Goal: Information Seeking & Learning: Learn about a topic

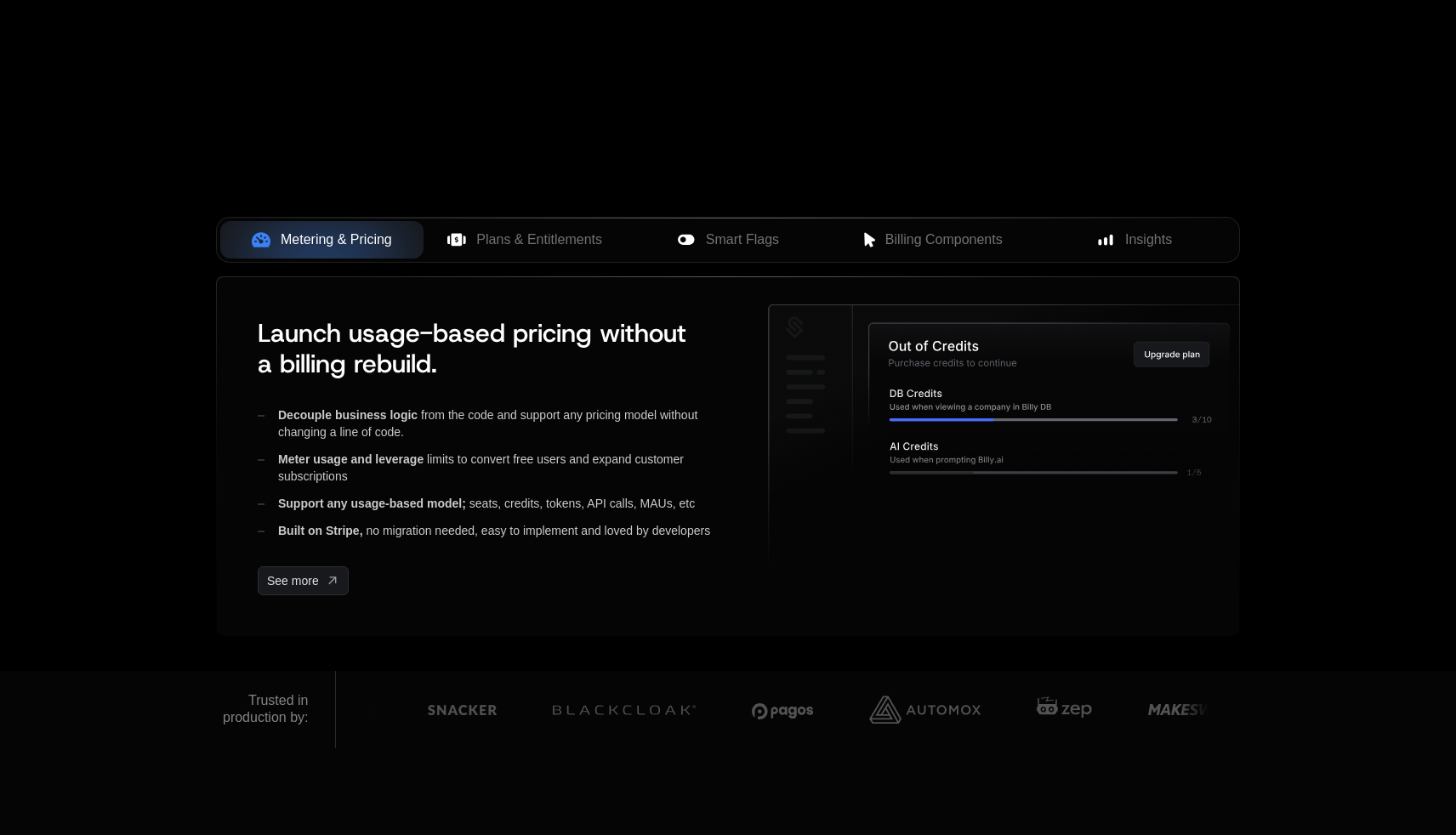
scroll to position [538, 0]
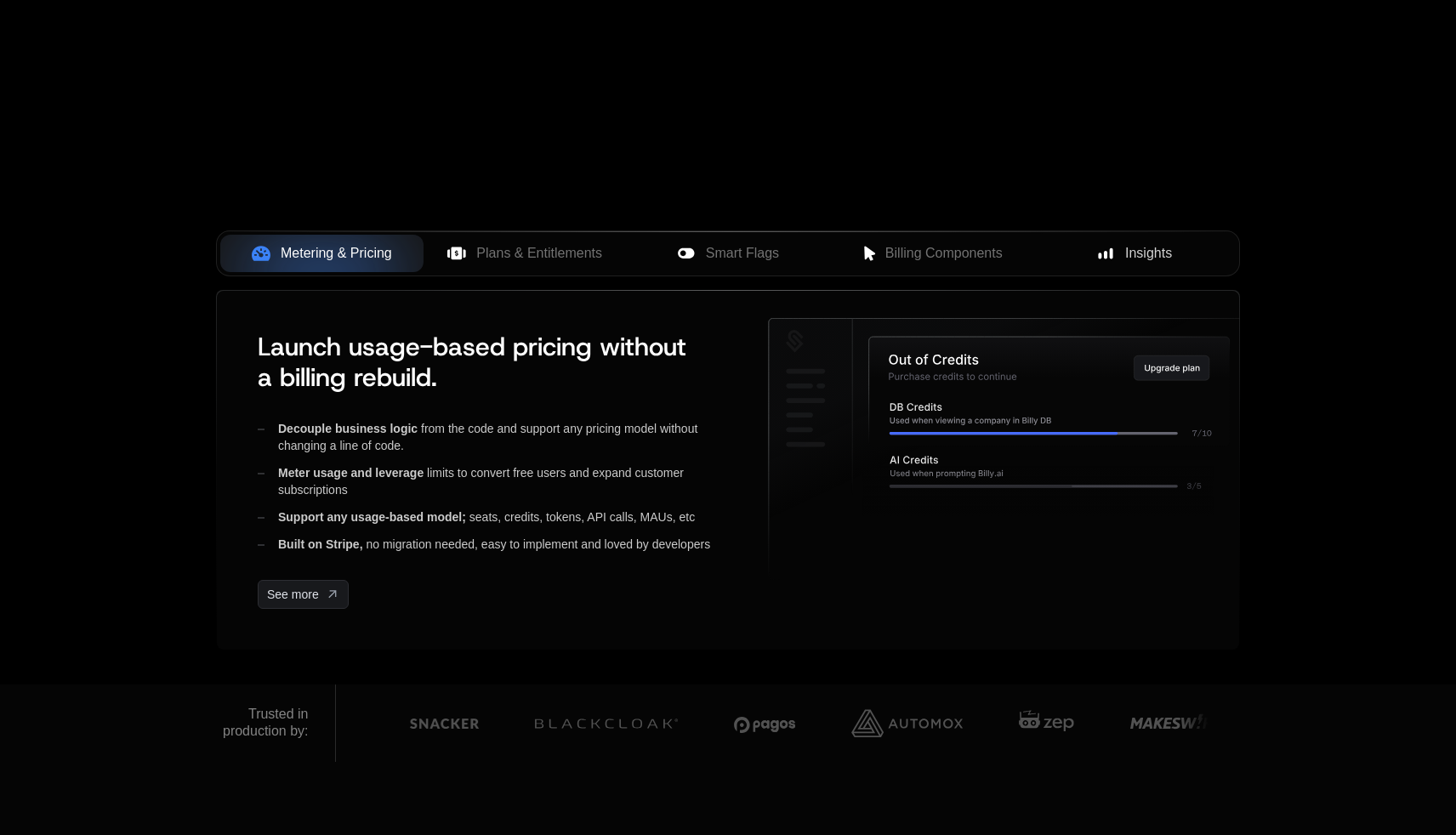
click at [1117, 252] on div "Insights" at bounding box center [1133, 253] width 176 height 21
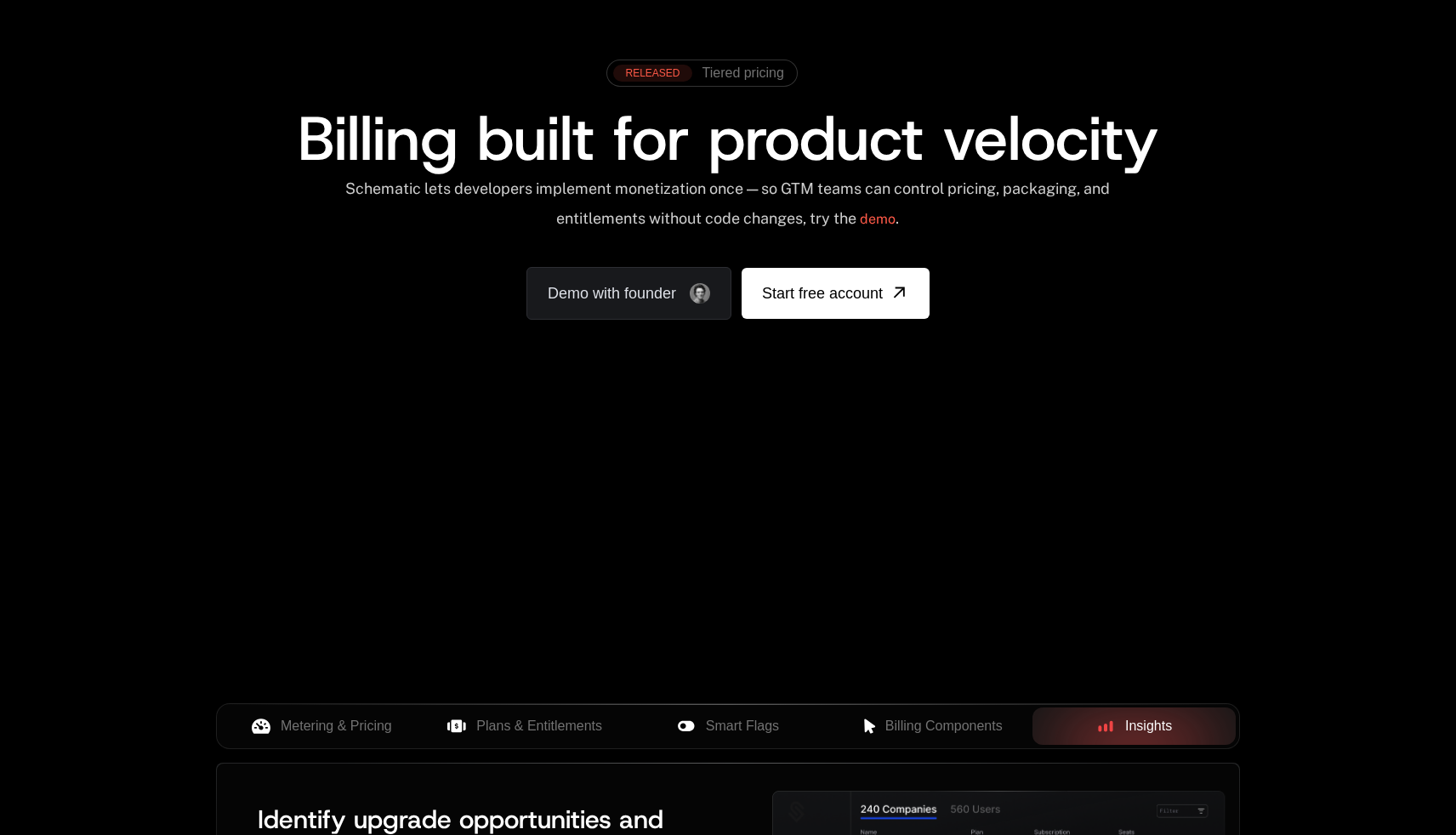
scroll to position [0, 0]
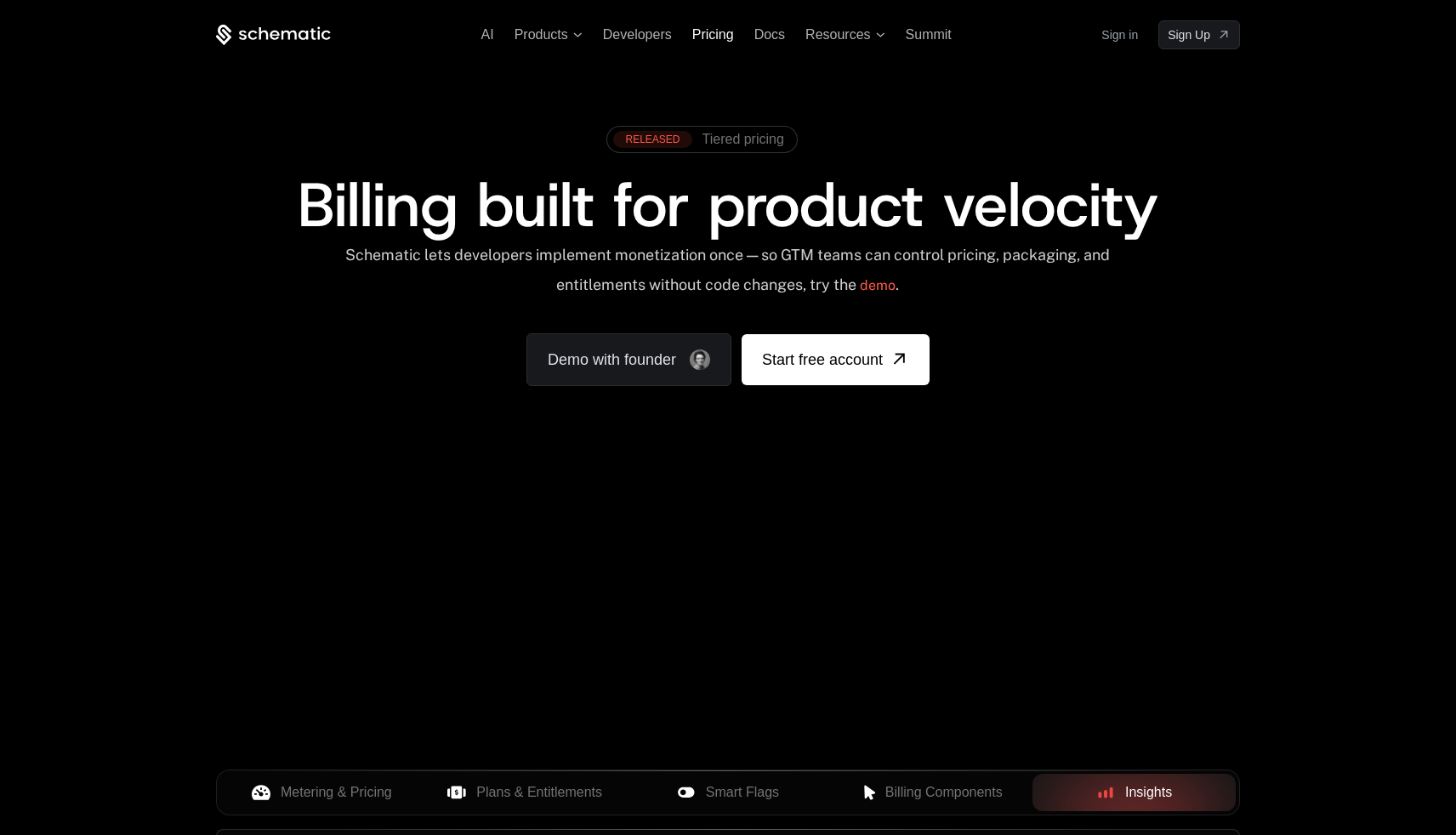
click at [705, 33] on span "Pricing" at bounding box center [713, 34] width 42 height 15
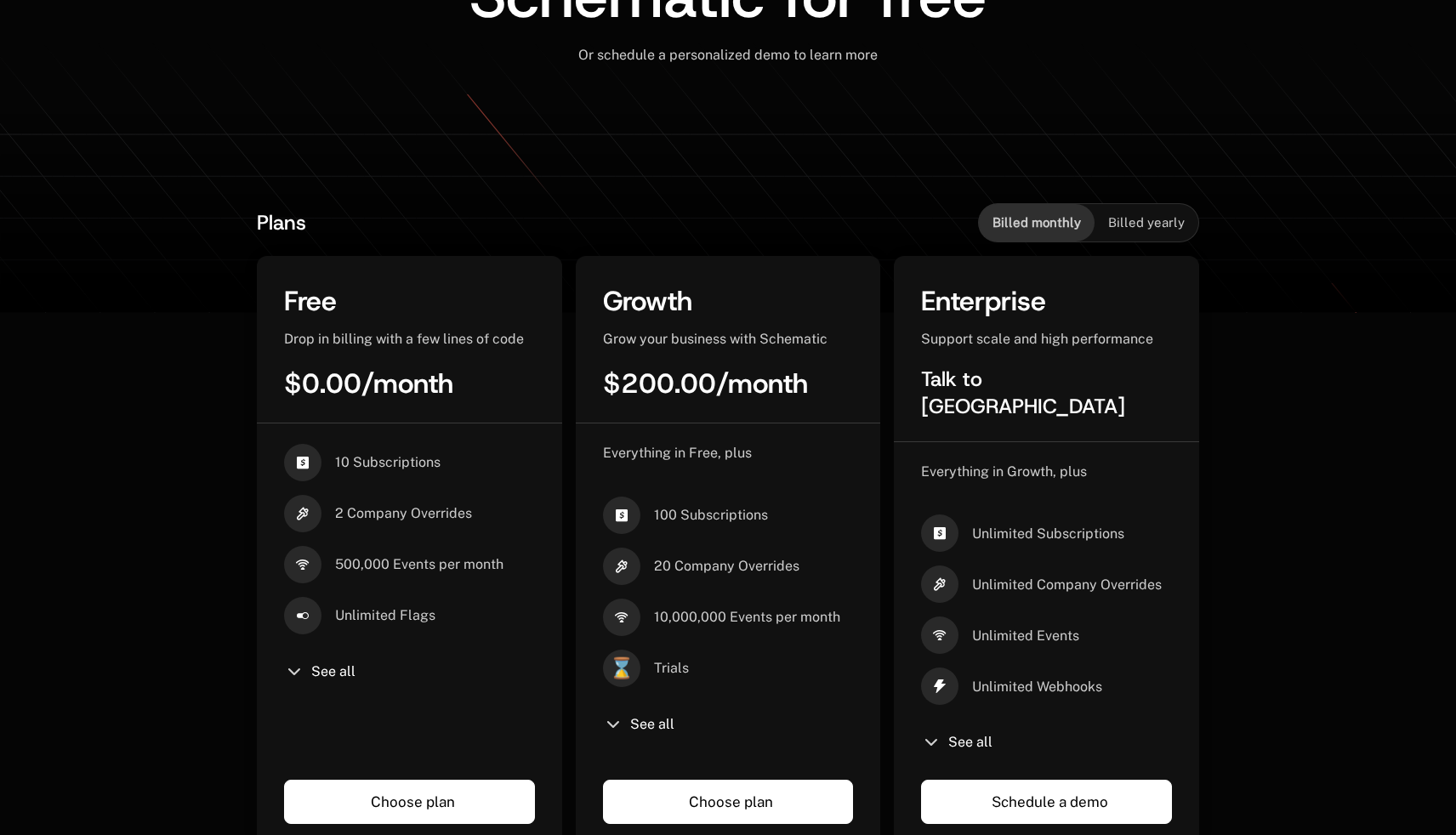
scroll to position [373, 0]
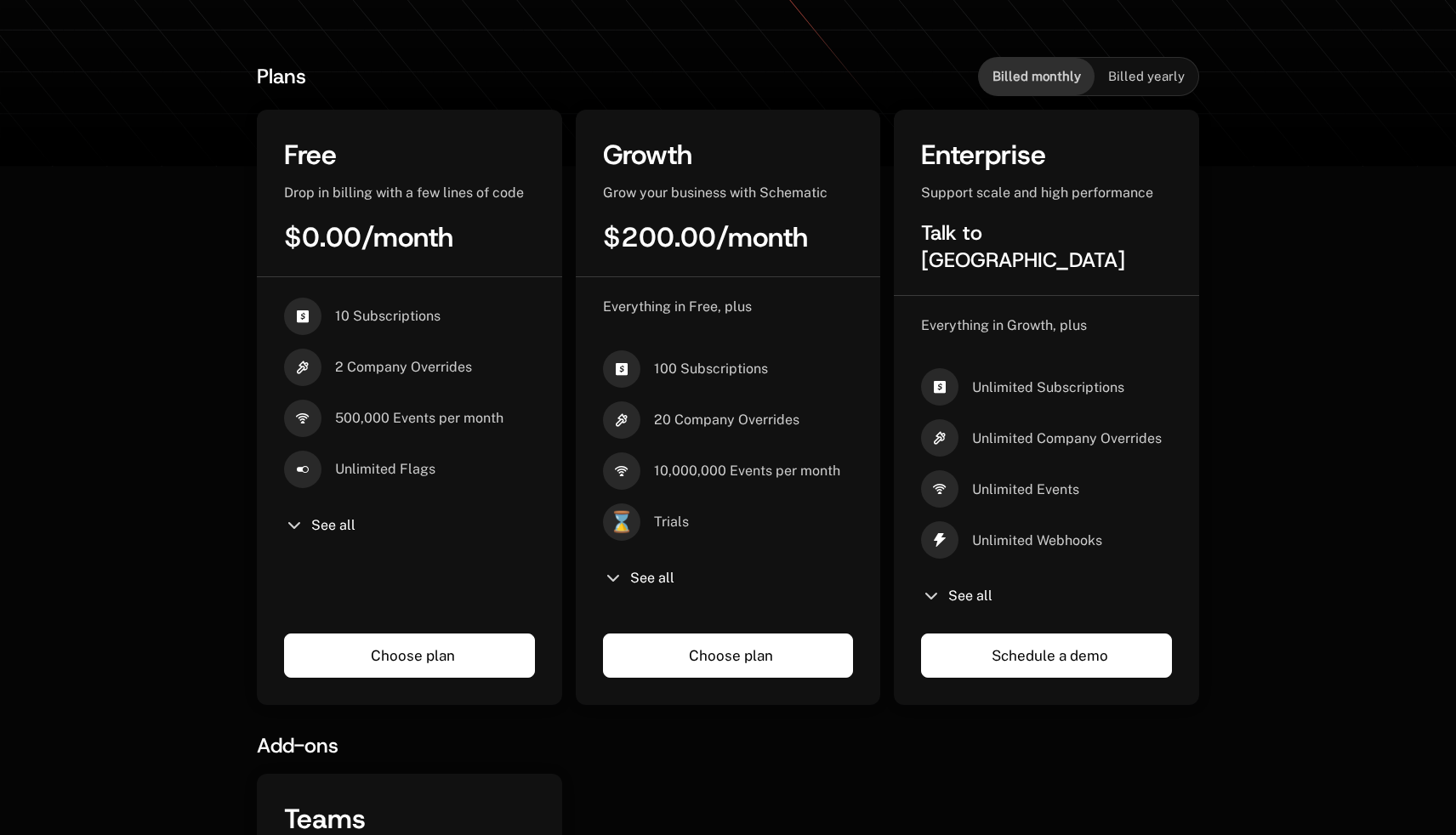
click at [945, 586] on div "See all" at bounding box center [1045, 596] width 251 height 21
drag, startPoint x: 971, startPoint y: 570, endPoint x: 962, endPoint y: 595, distance: 26.6
click at [971, 589] on span "See all" at bounding box center [970, 596] width 45 height 14
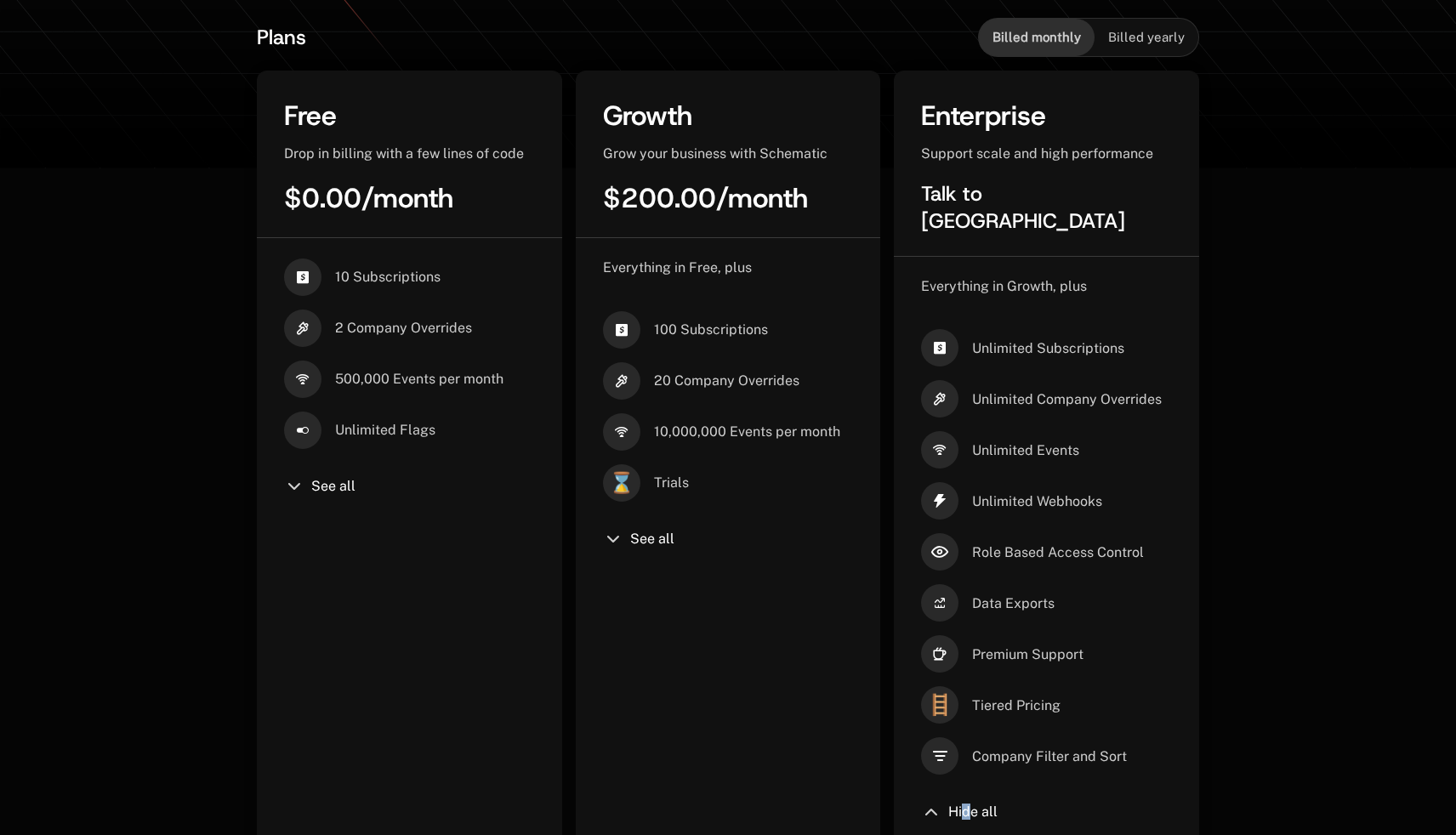
click at [966, 805] on span "Hide all" at bounding box center [973, 812] width 50 height 14
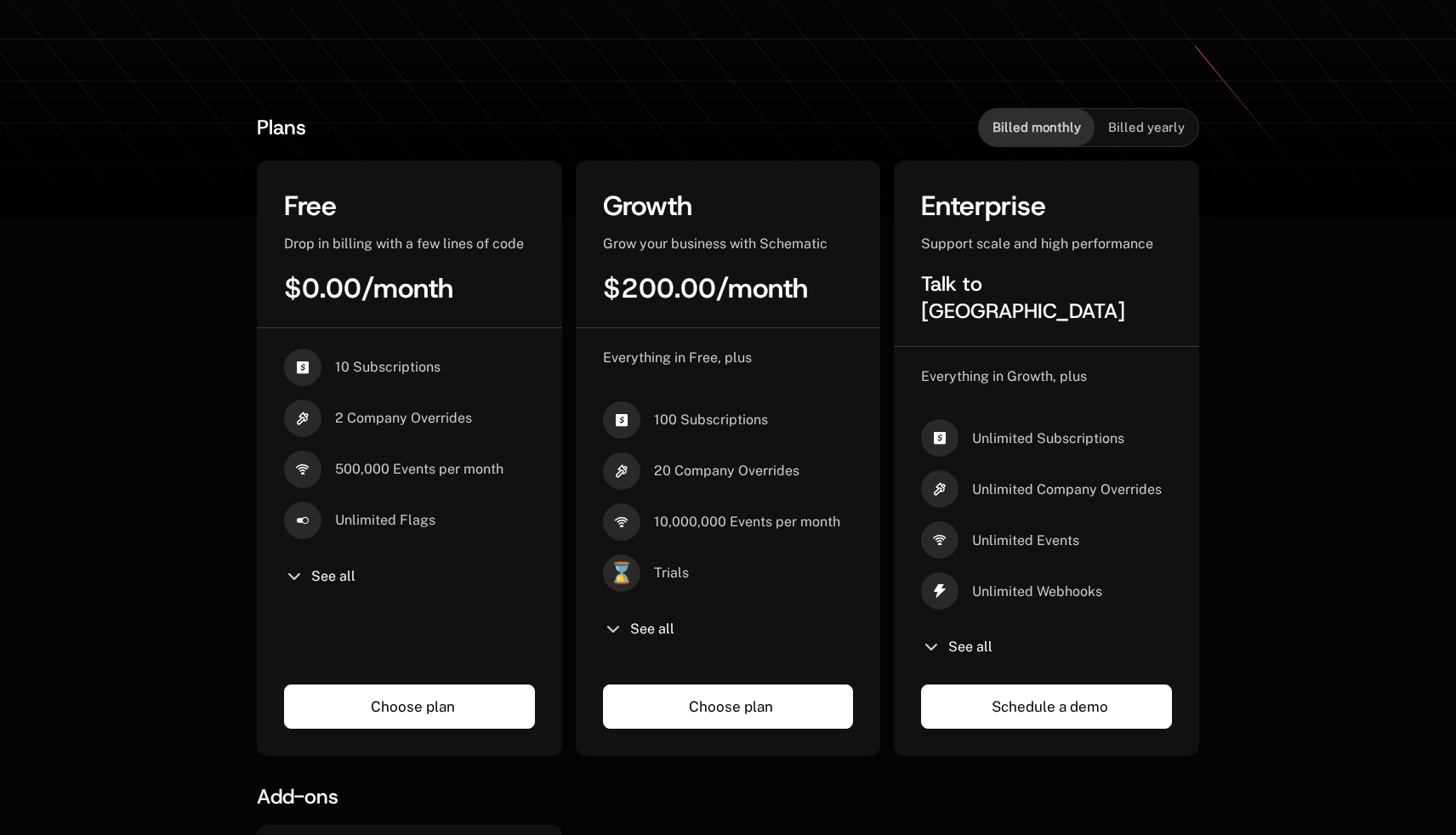
scroll to position [0, 0]
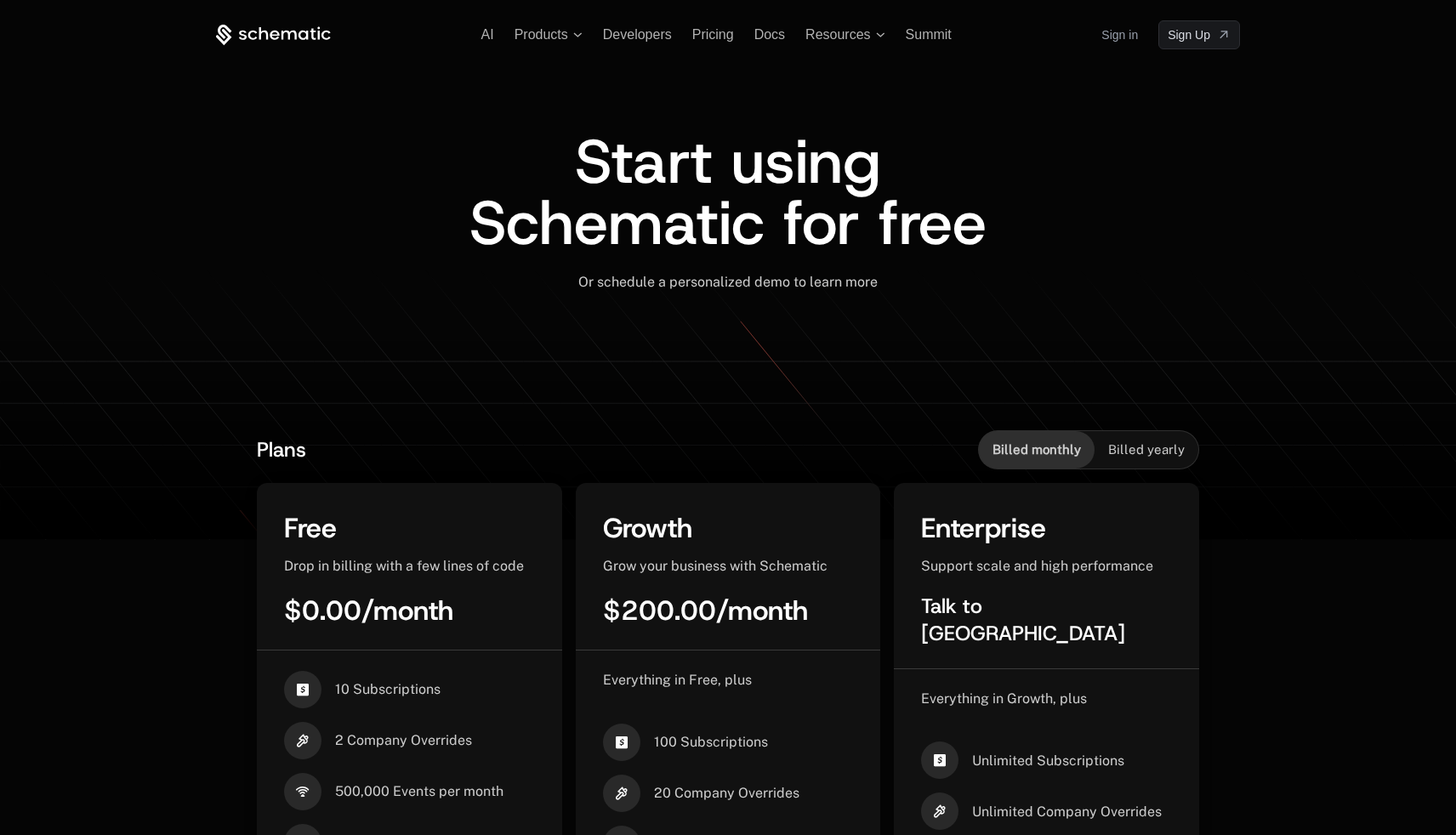
click at [646, 43] on div "AI Products Developers Pricing Docs Resources Summit Sign in Sign Up" at bounding box center [728, 35] width 1024 height 29
click at [646, 38] on span "Developers" at bounding box center [637, 34] width 68 height 15
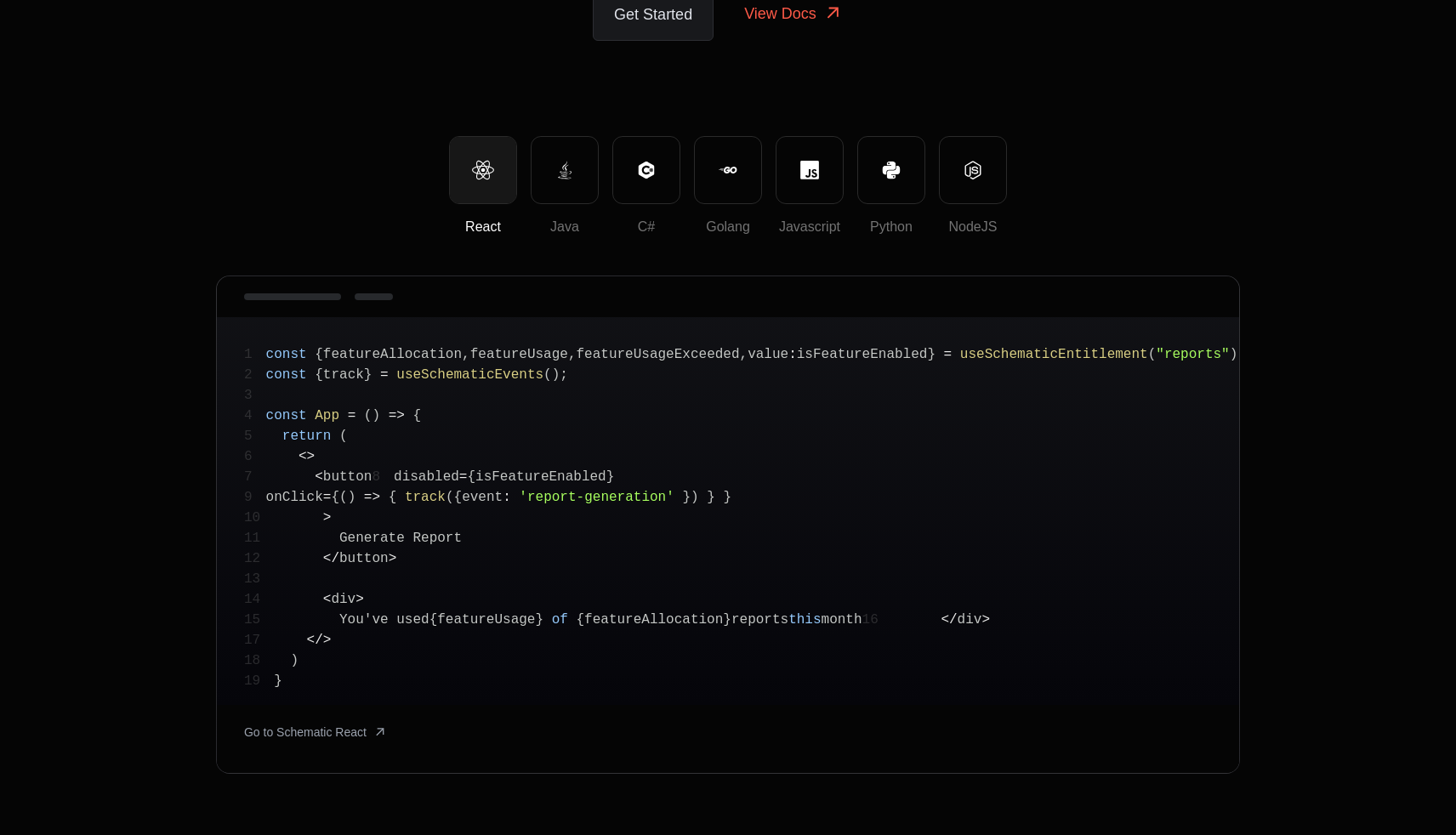
scroll to position [250, 0]
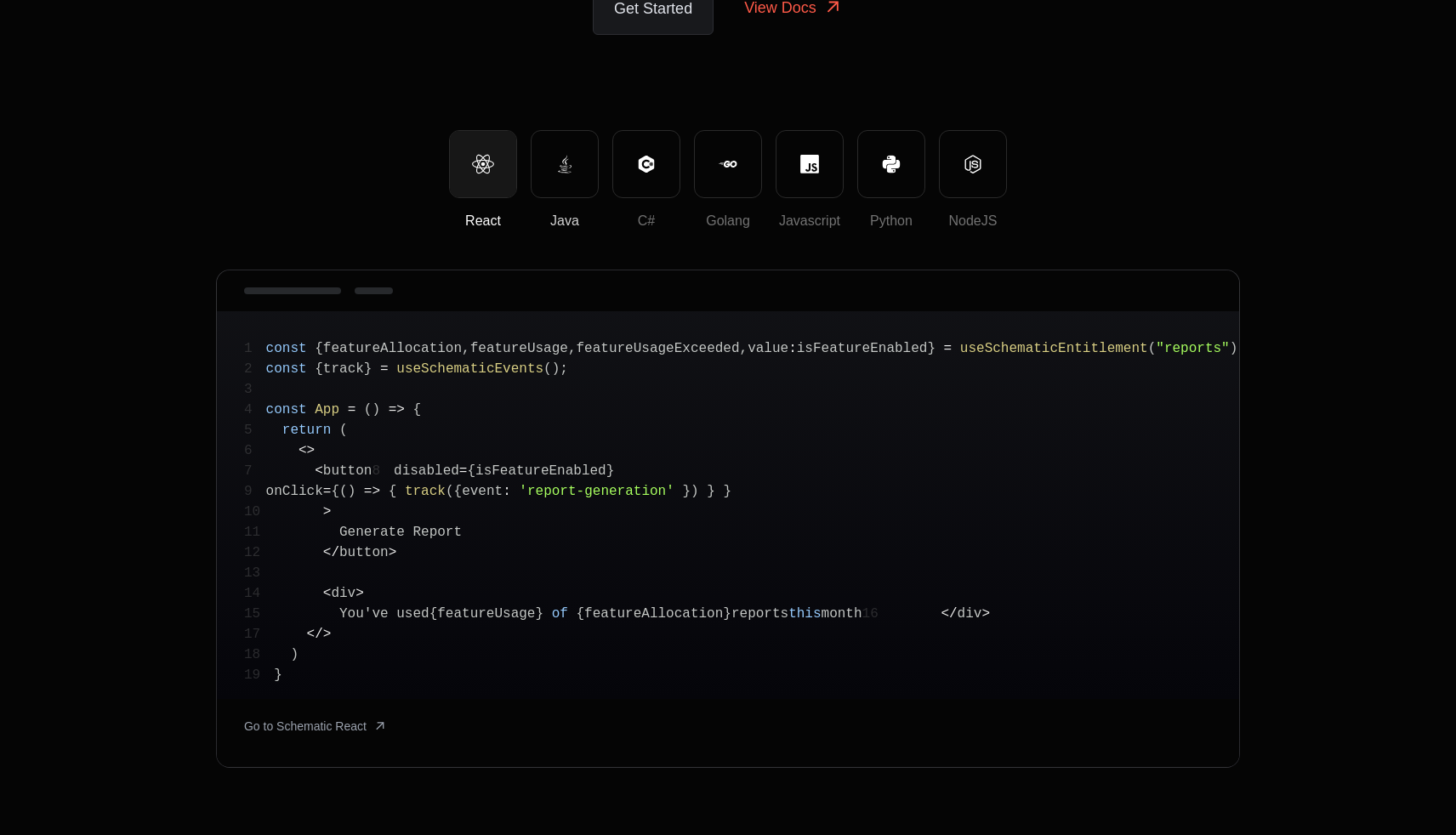
click at [568, 177] on button "Java" at bounding box center [564, 164] width 68 height 68
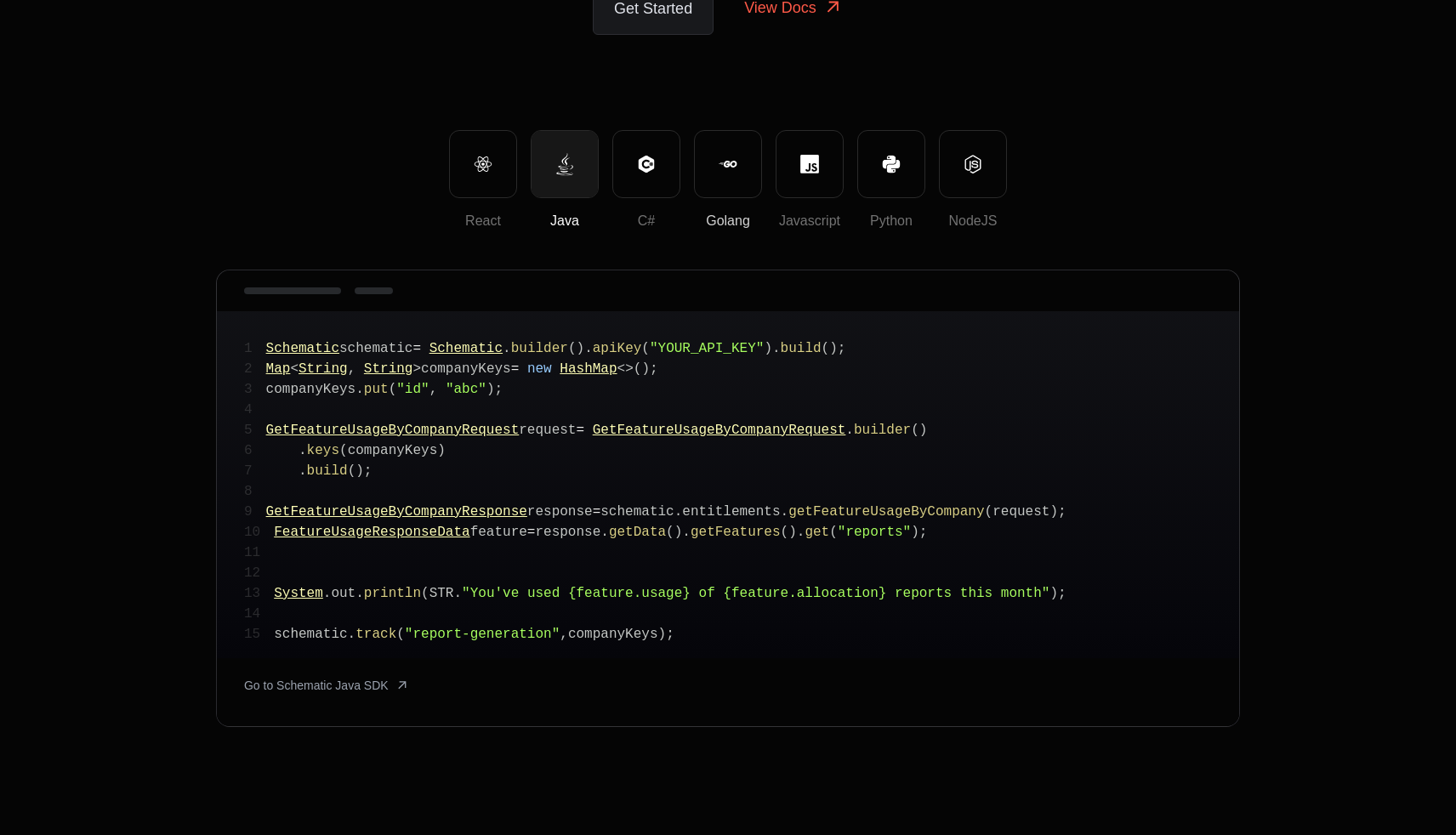
drag, startPoint x: 719, startPoint y: 163, endPoint x: 747, endPoint y: 163, distance: 28.0
click at [719, 163] on icon at bounding box center [724, 164] width 12 height 7
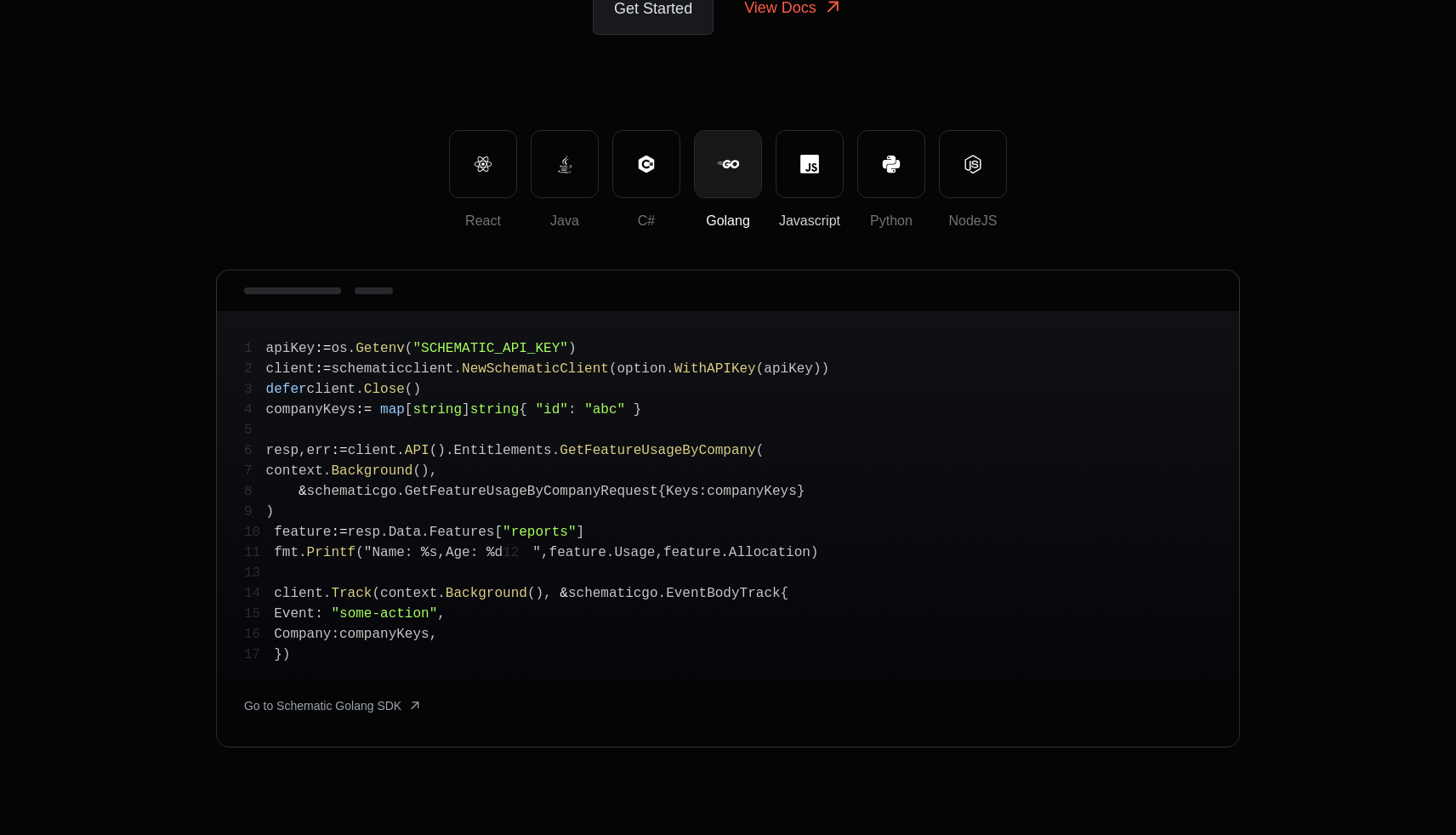
click at [793, 164] on button "Javascript" at bounding box center [809, 164] width 68 height 68
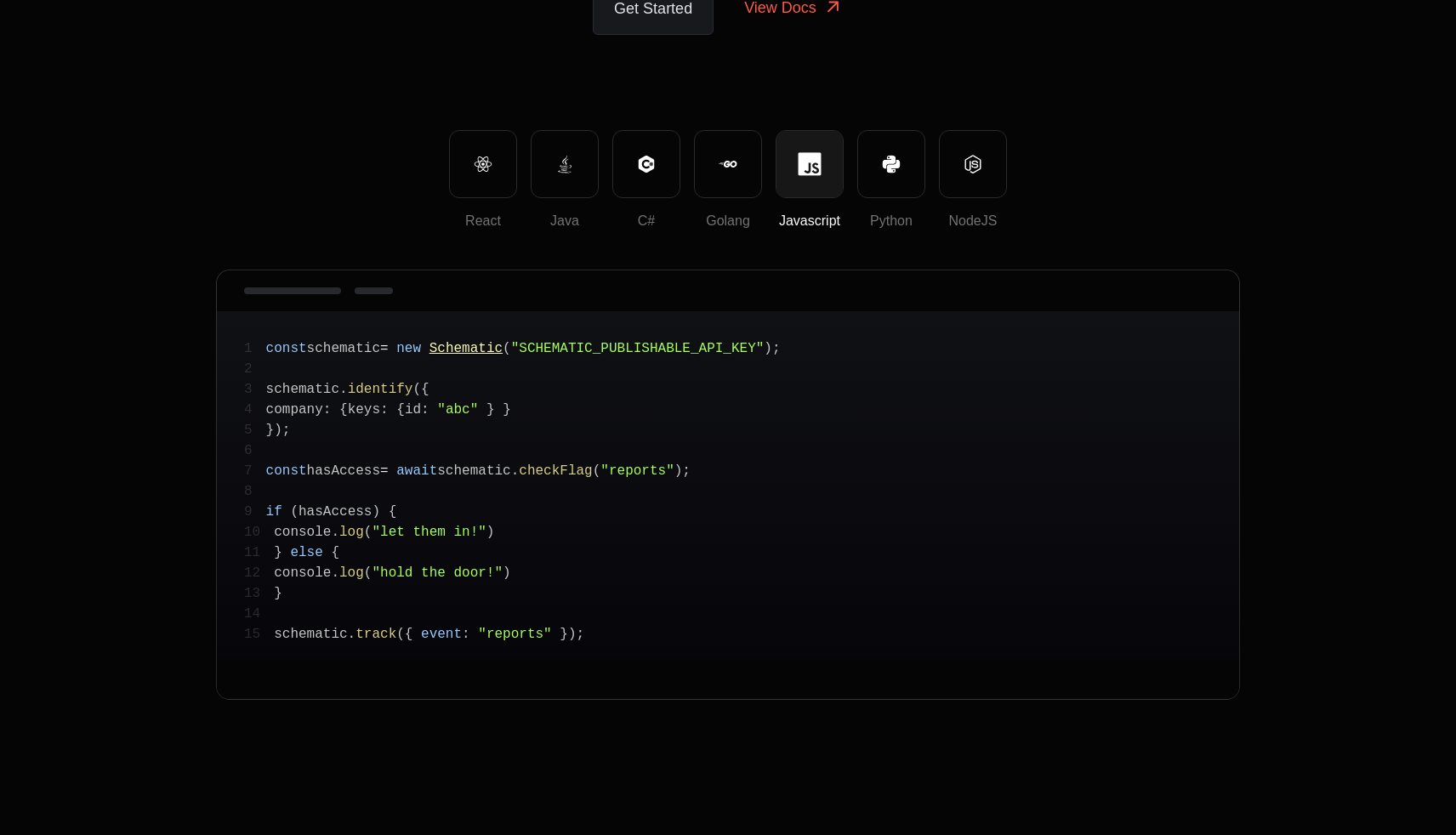
drag, startPoint x: 890, startPoint y: 167, endPoint x: 925, endPoint y: 168, distance: 35.0
click at [893, 168] on icon at bounding box center [891, 164] width 19 height 19
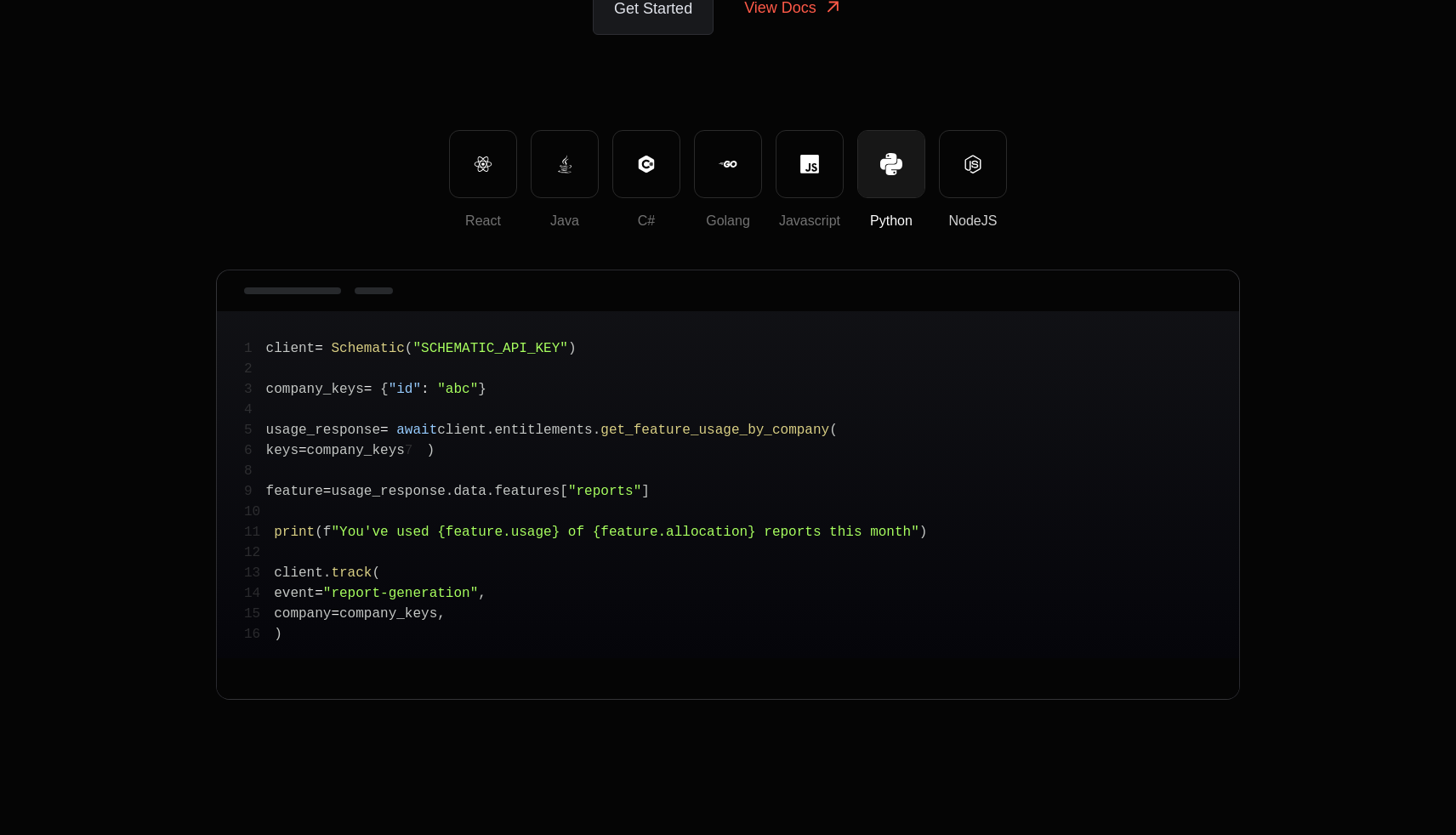
click at [951, 166] on button "NodeJS" at bounding box center [972, 164] width 68 height 68
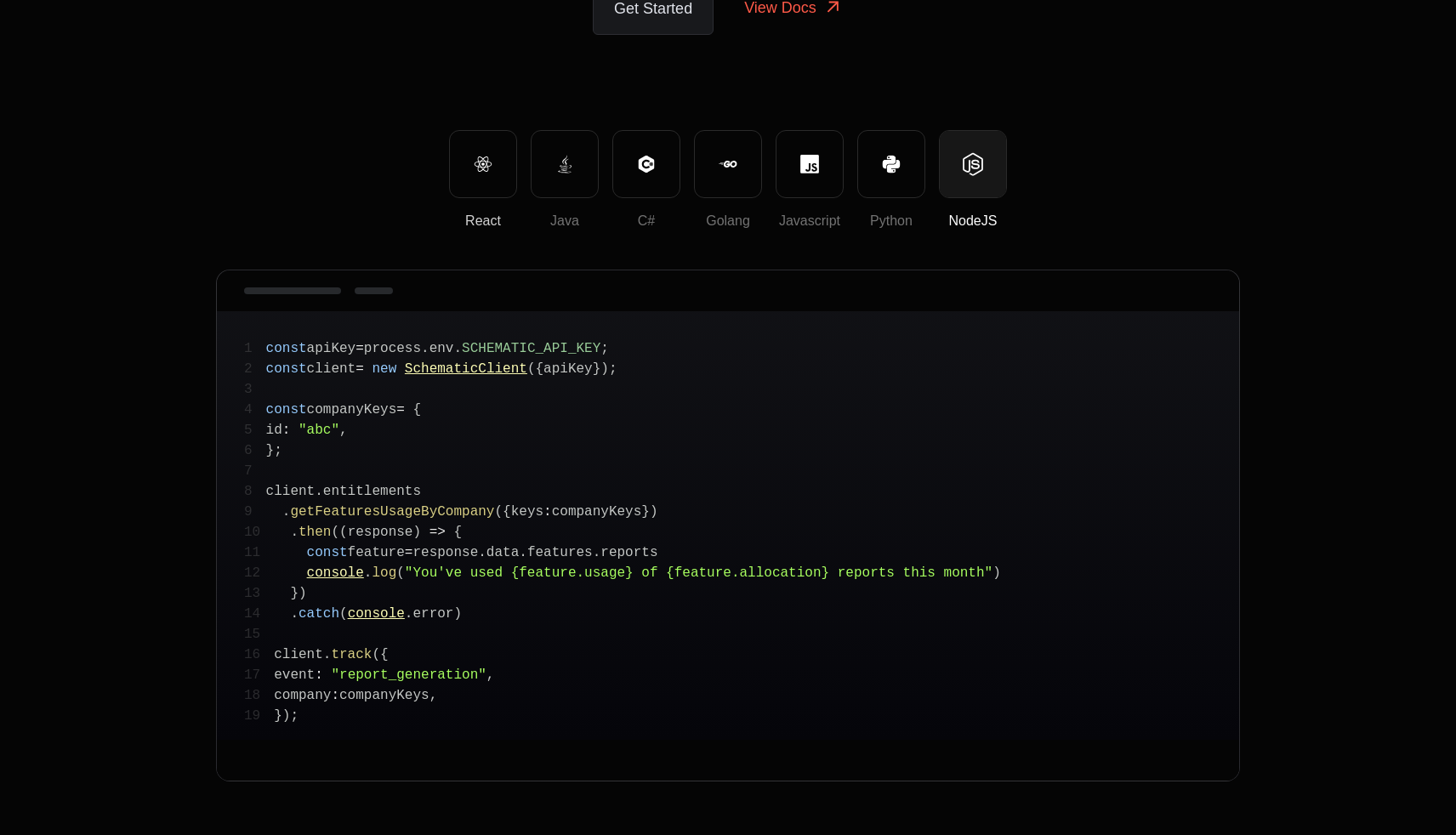
click at [471, 161] on button "React" at bounding box center [483, 164] width 68 height 68
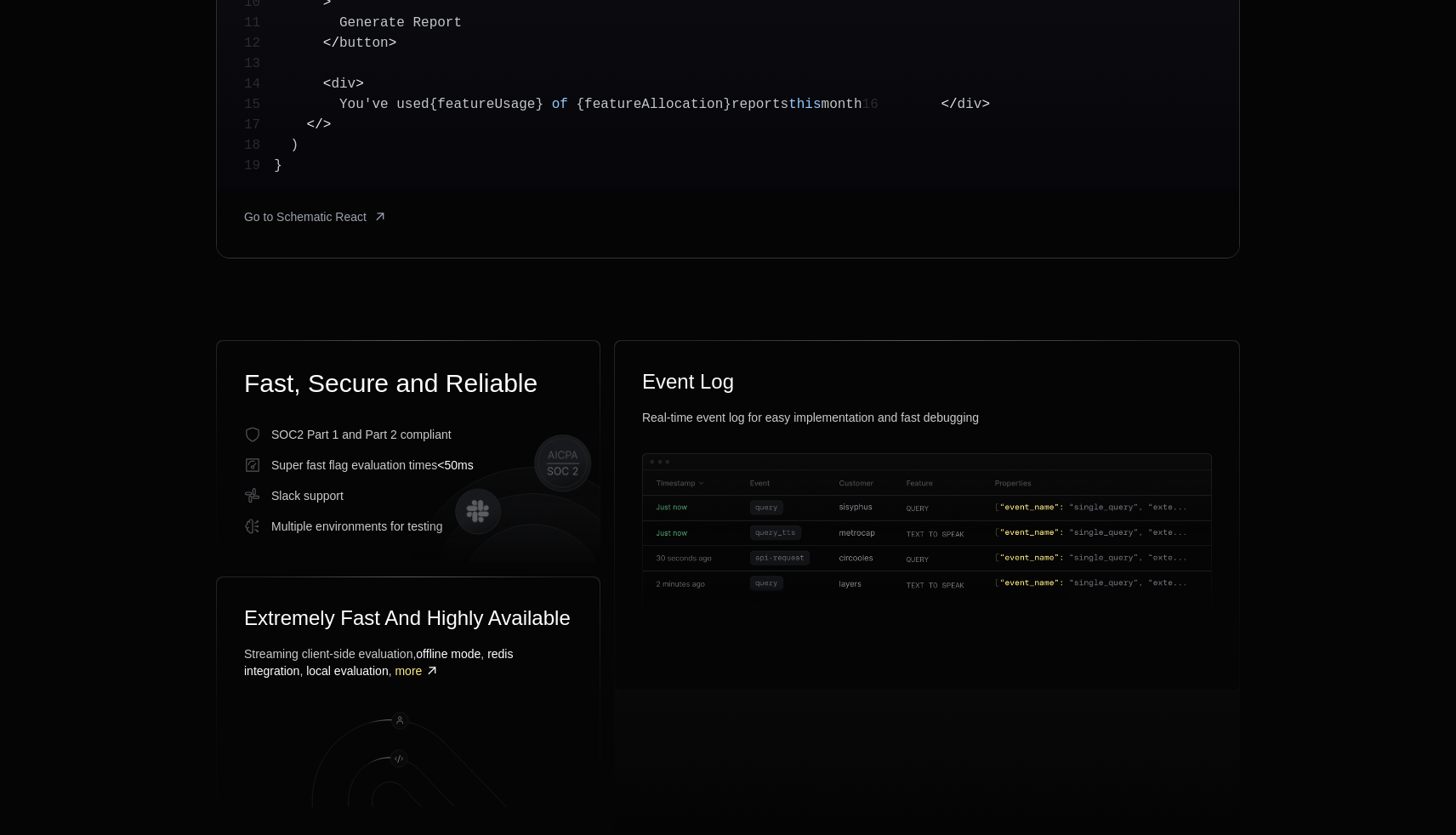
scroll to position [0, 0]
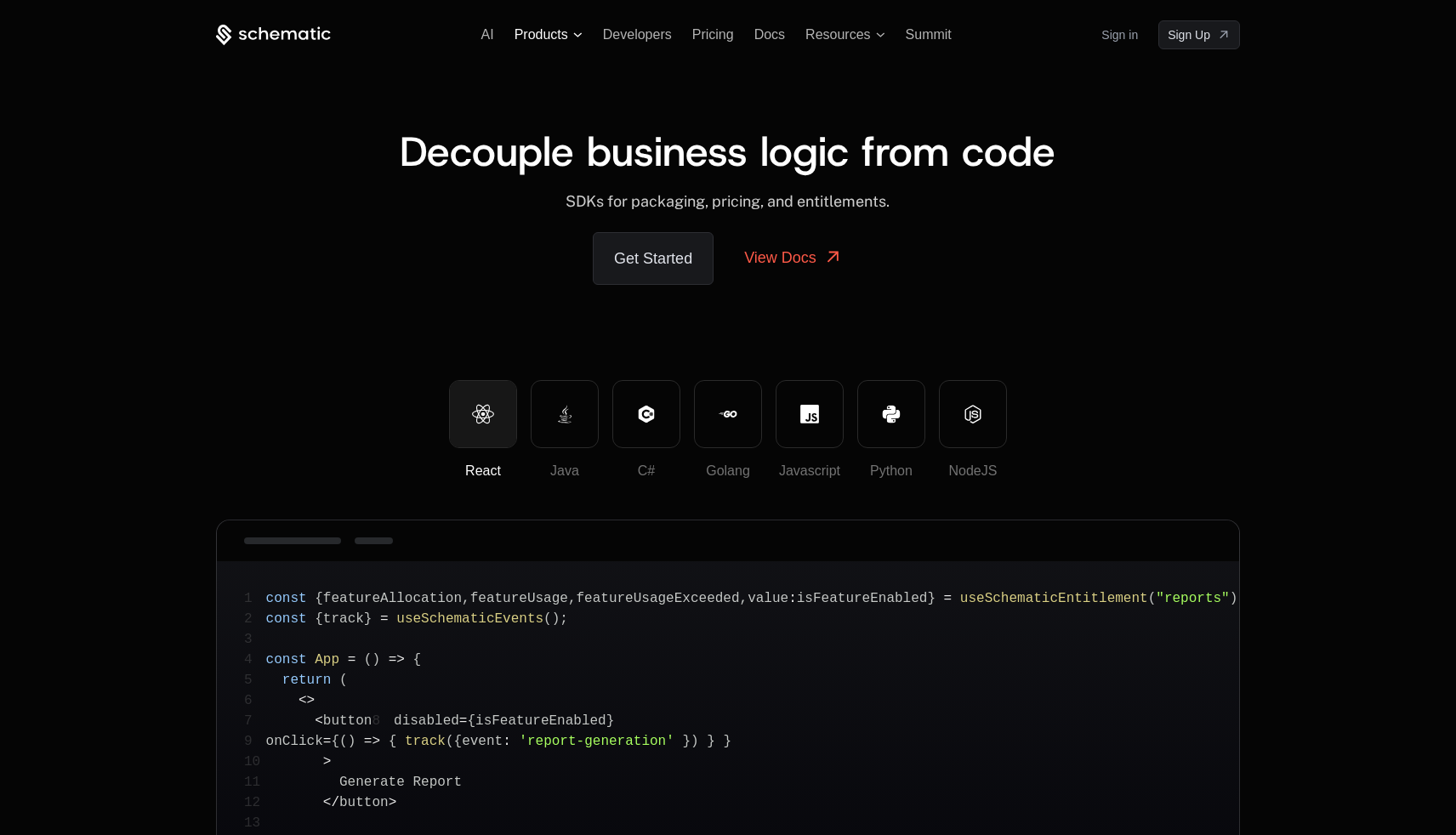
click at [572, 34] on span "Products" at bounding box center [548, 34] width 68 height 15
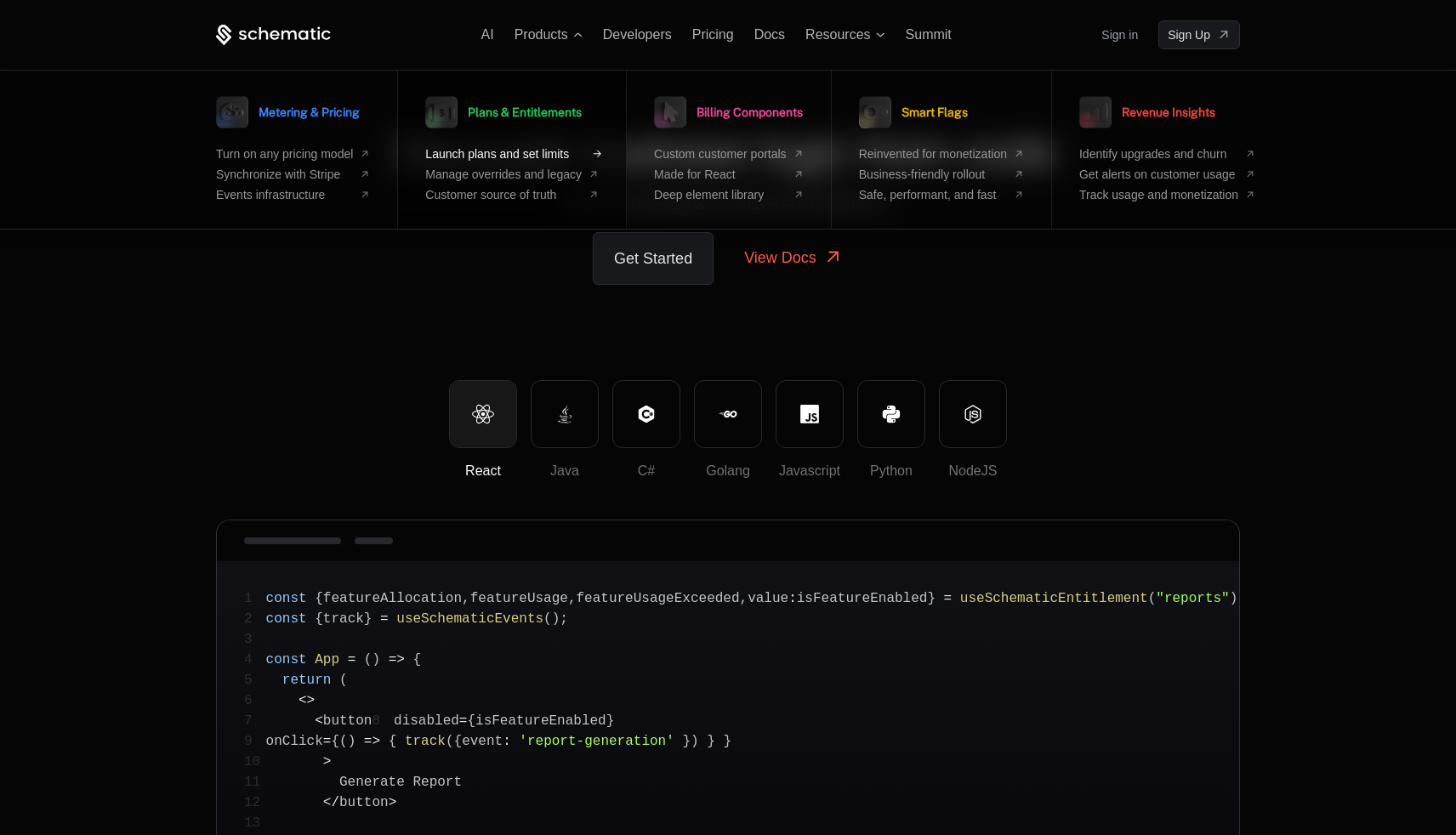
click at [502, 158] on span "Launch plans and set limits" at bounding box center [504, 154] width 157 height 14
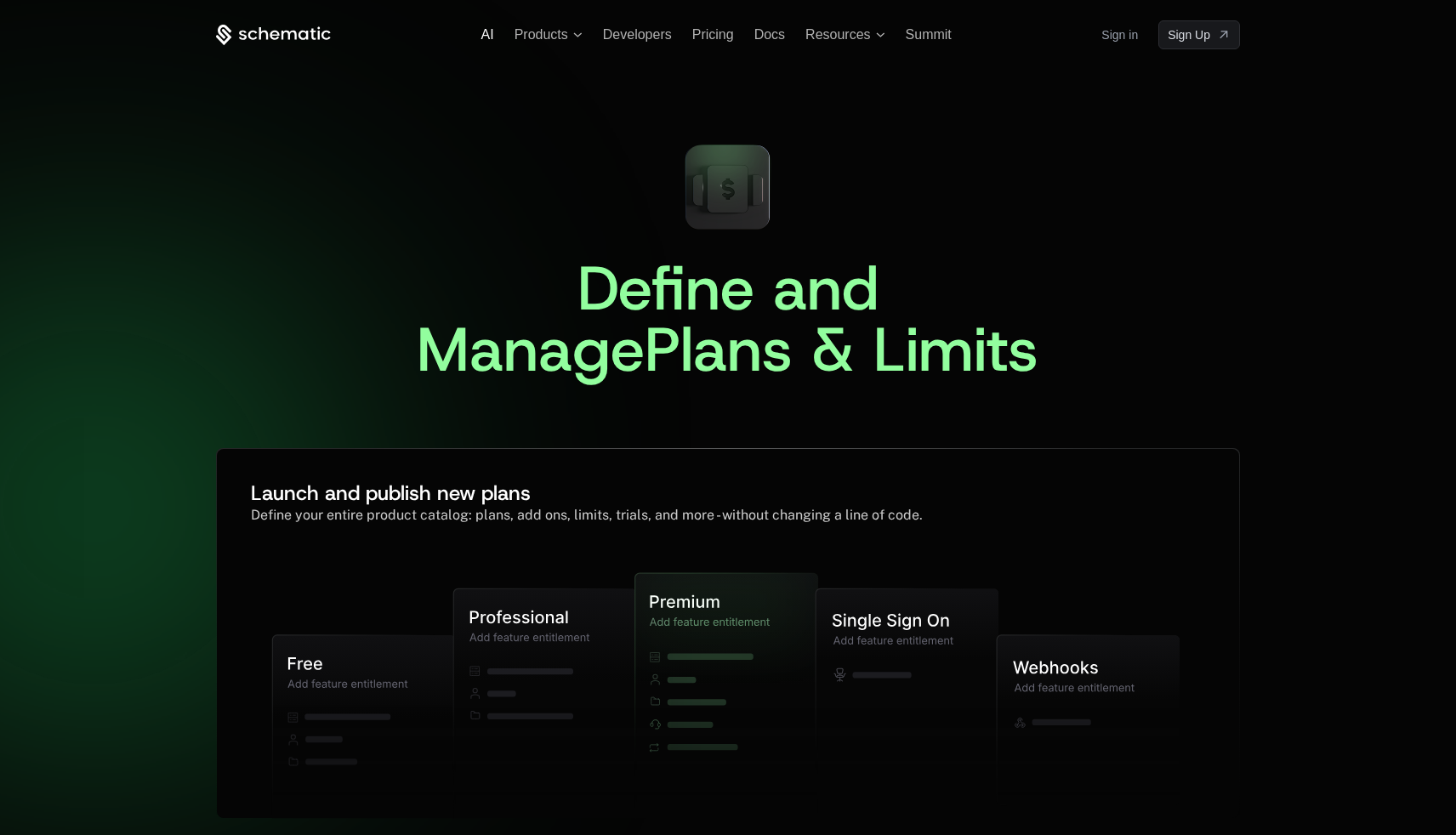
click at [487, 34] on span "AI" at bounding box center [487, 34] width 13 height 15
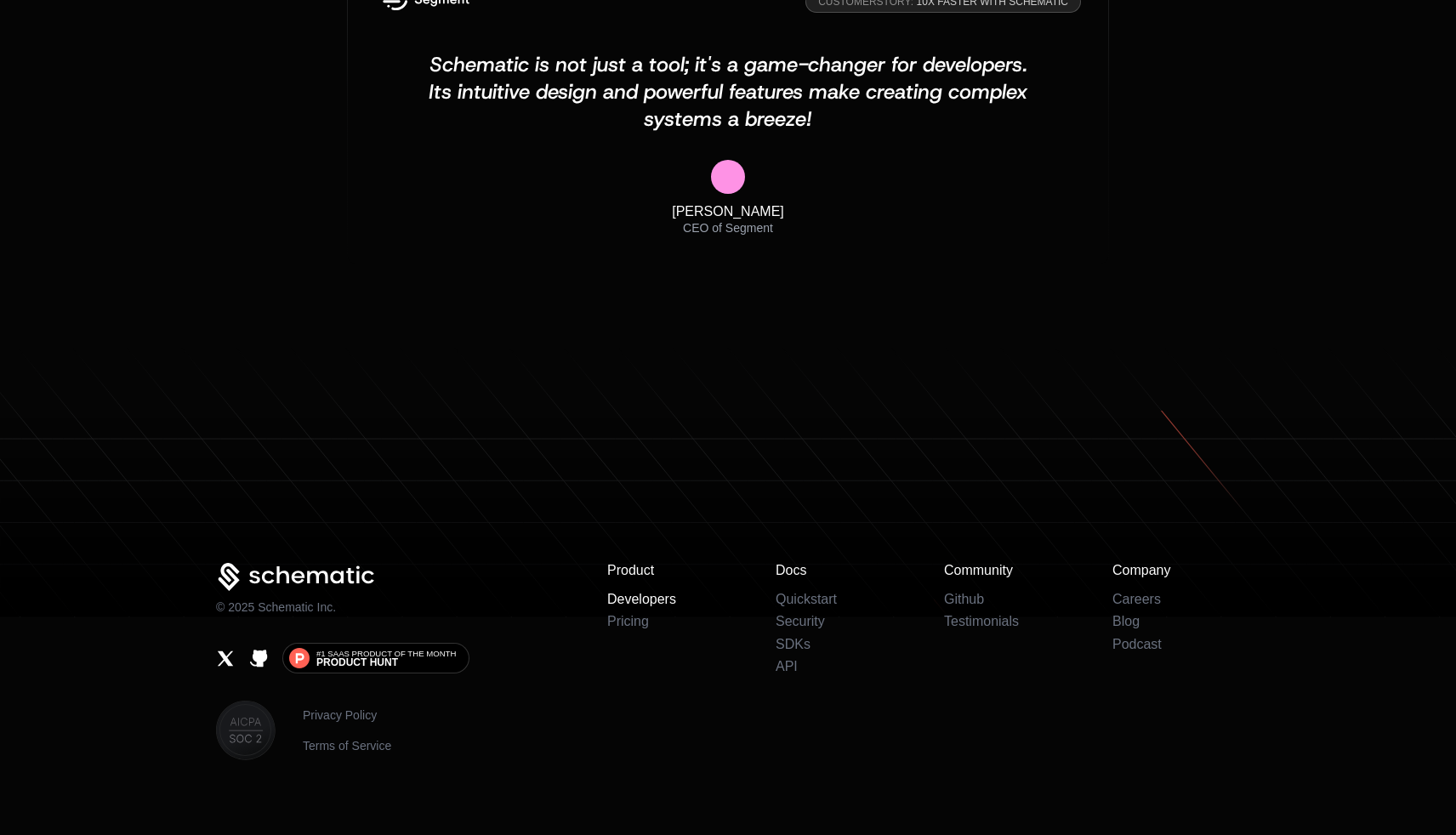
scroll to position [5515, 0]
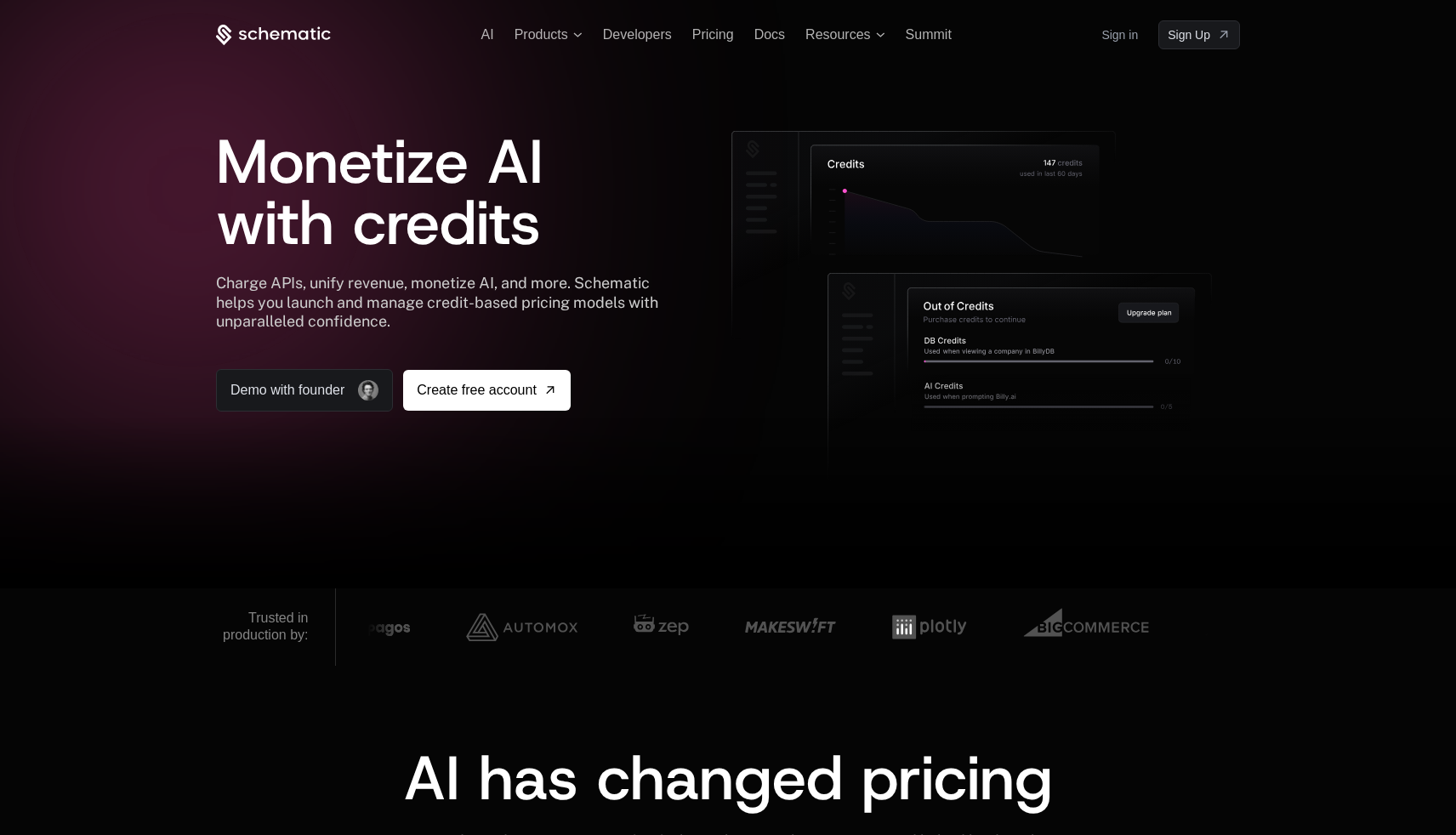
click at [306, 29] on icon at bounding box center [274, 35] width 115 height 21
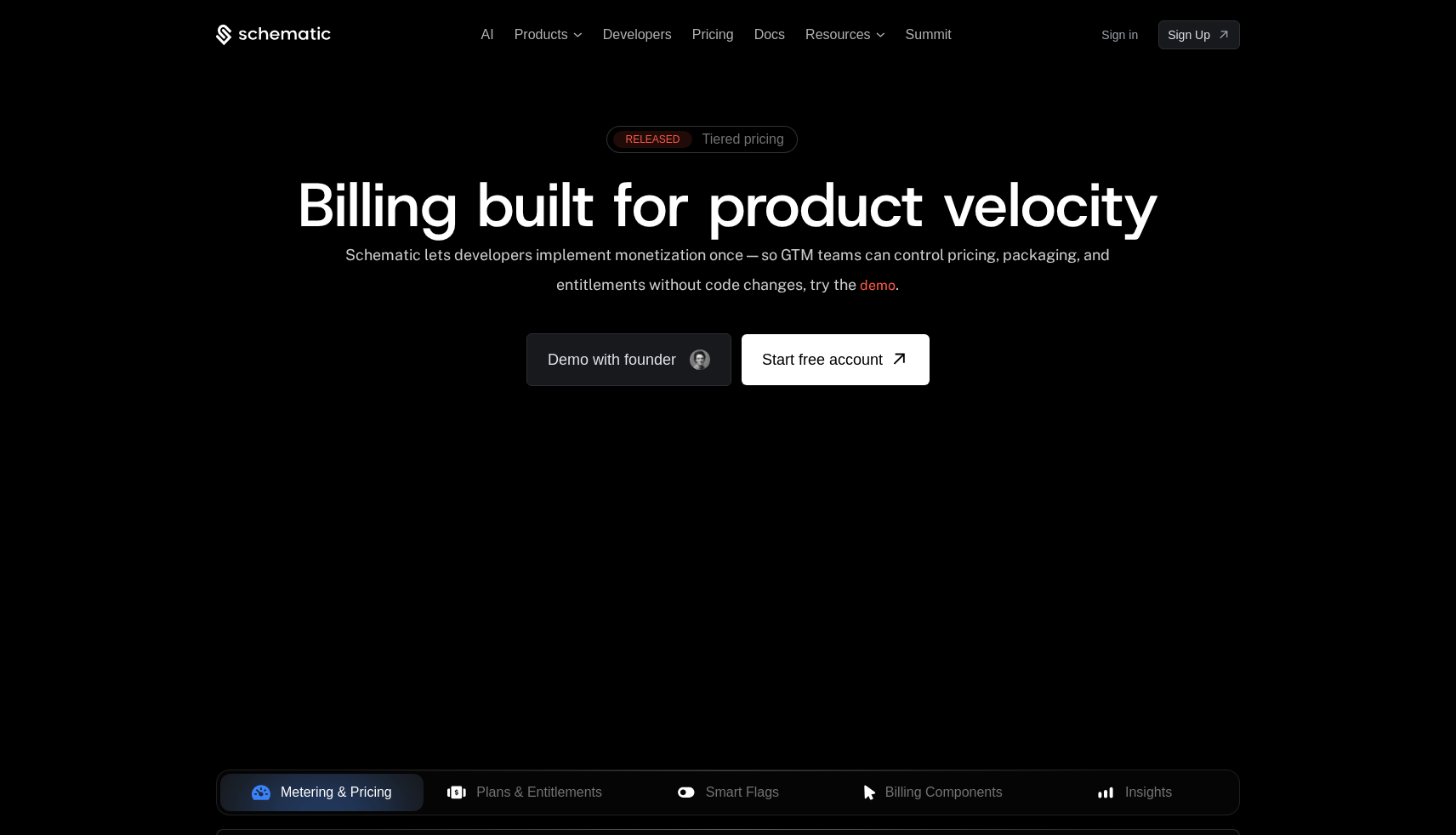
click at [563, 140] on div "RELEASED Tiered pricing" at bounding box center [728, 145] width 1024 height 57
click at [652, 139] on div "RELEASED" at bounding box center [652, 139] width 78 height 17
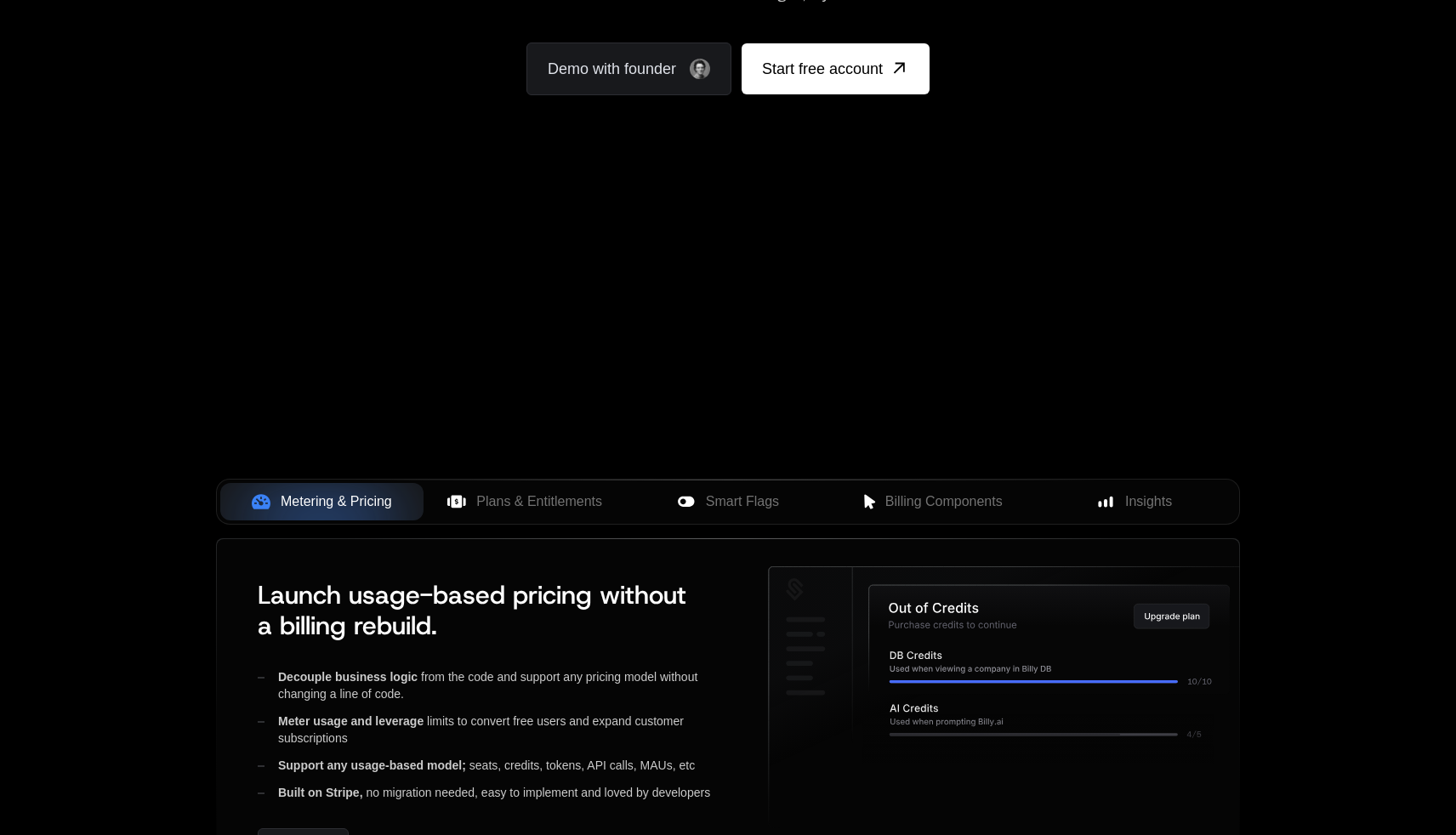
scroll to position [292, 0]
click at [520, 497] on span "Plans & Entitlements" at bounding box center [539, 501] width 126 height 21
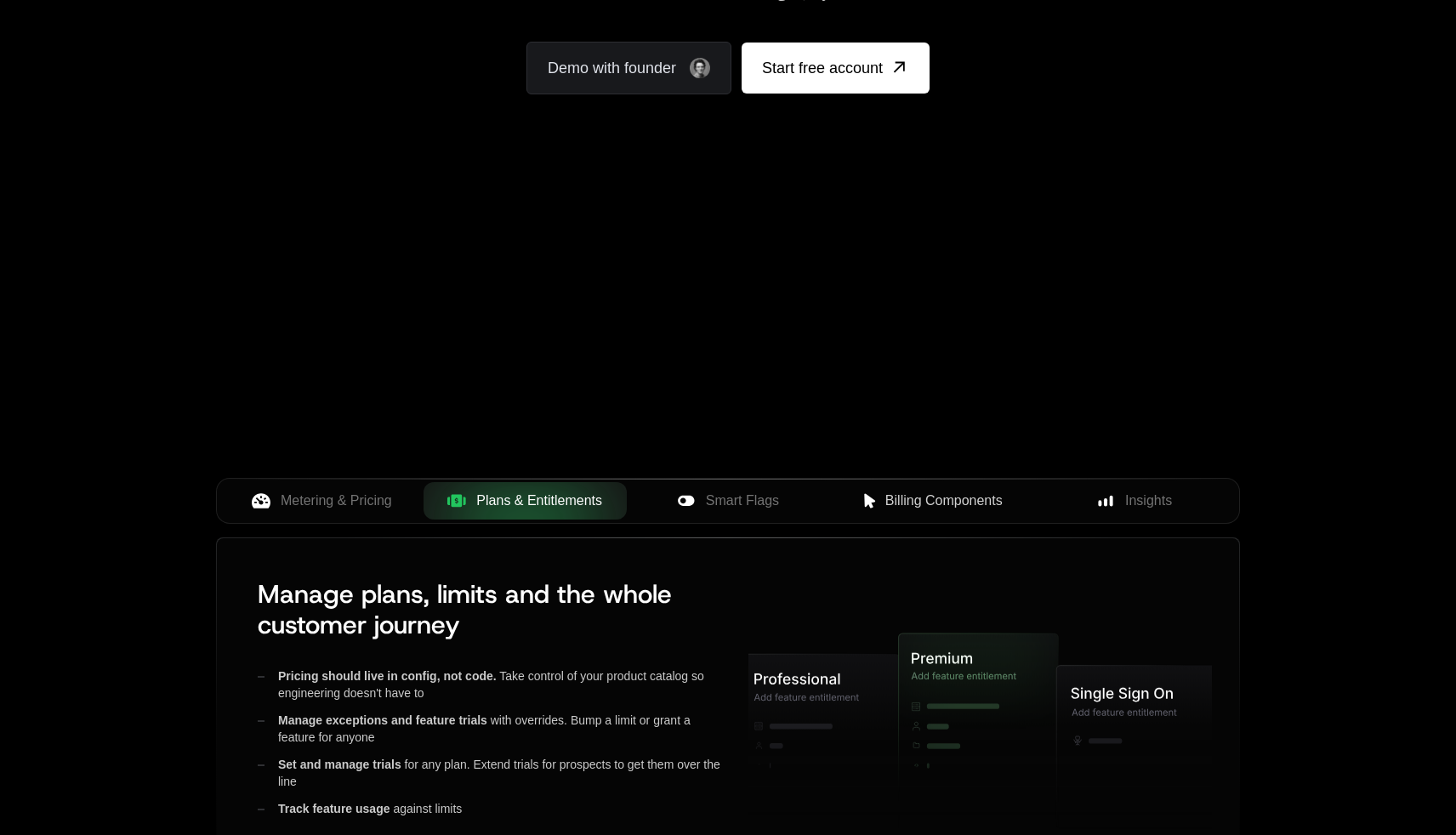
click at [919, 491] on span "Billing Components" at bounding box center [943, 501] width 117 height 21
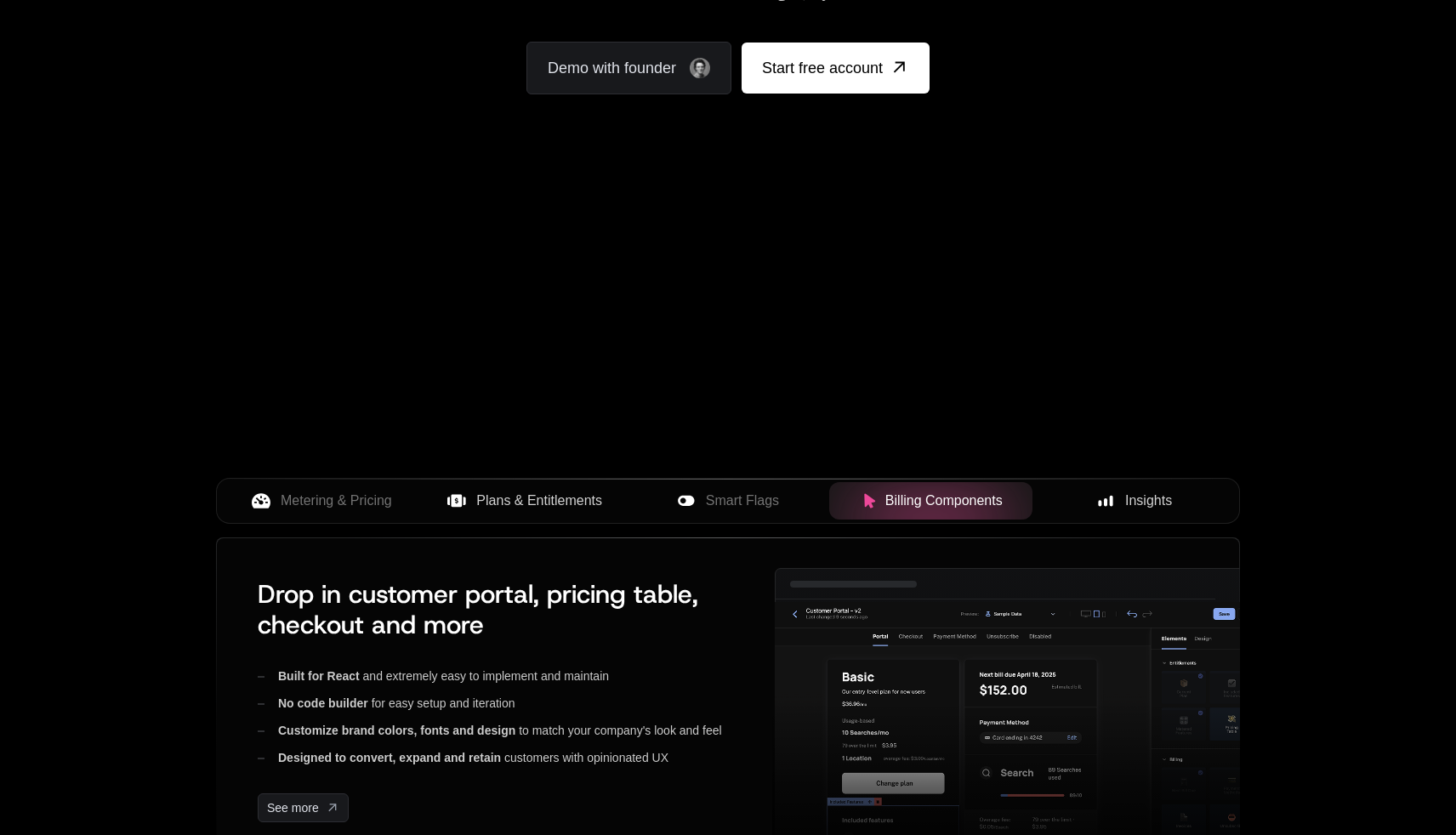
click at [1107, 497] on icon at bounding box center [1105, 500] width 15 height 15
